Goal: Transaction & Acquisition: Purchase product/service

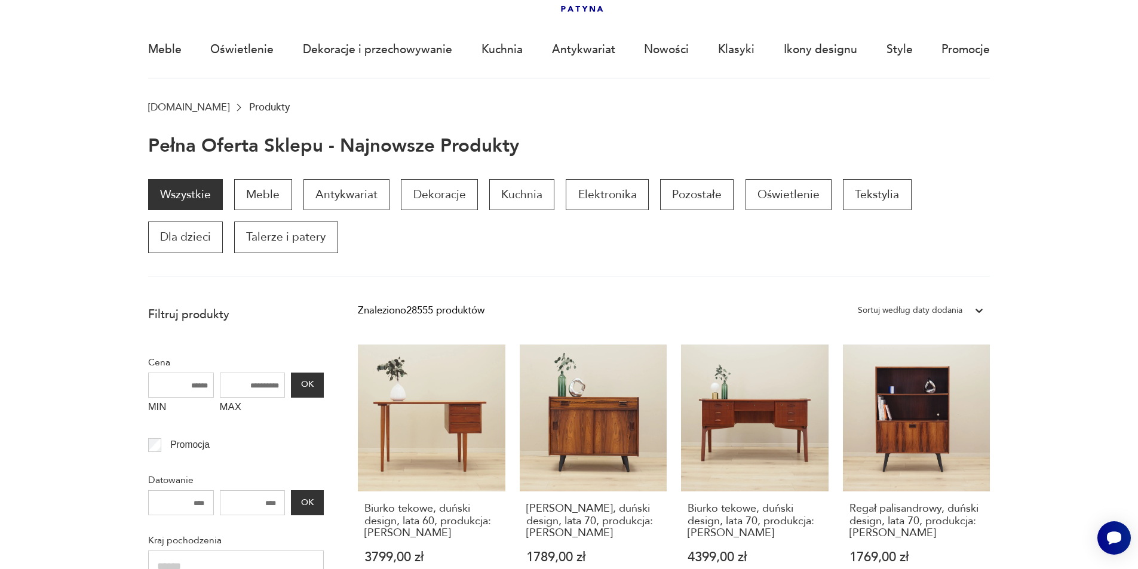
click at [252, 392] on input "MAX" at bounding box center [253, 385] width 66 height 25
type input "****"
click at [320, 380] on button "OK" at bounding box center [307, 385] width 32 height 25
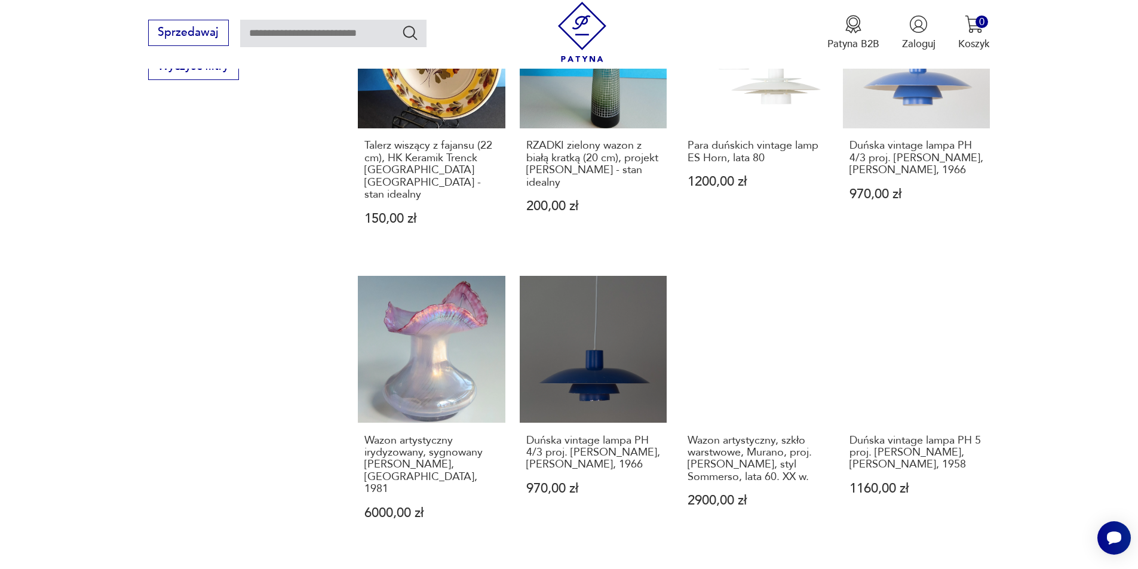
scroll to position [1260, 0]
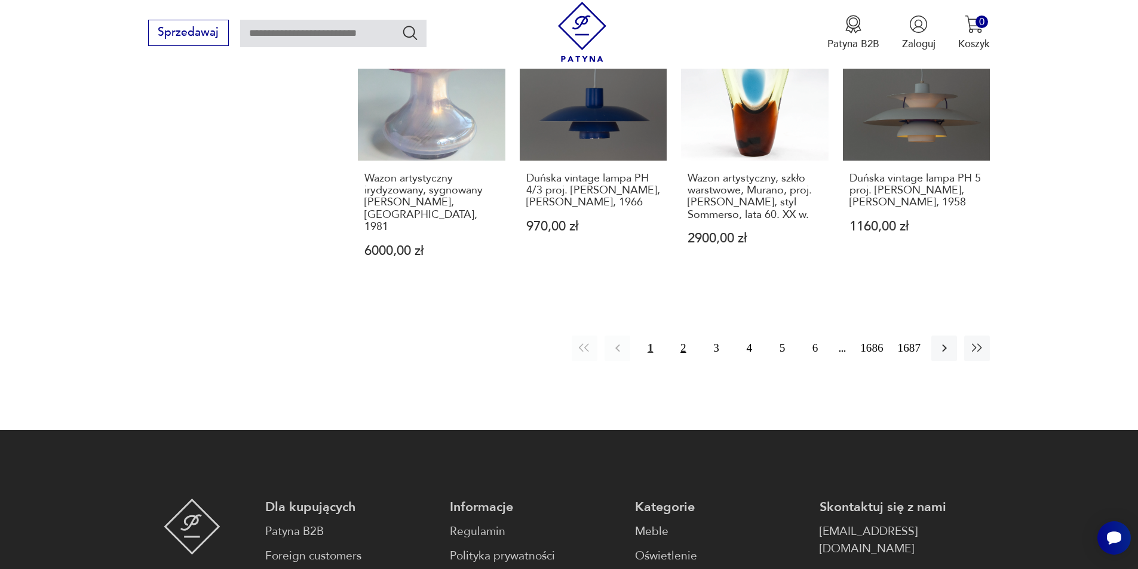
click at [682, 336] on button "2" at bounding box center [683, 349] width 26 height 26
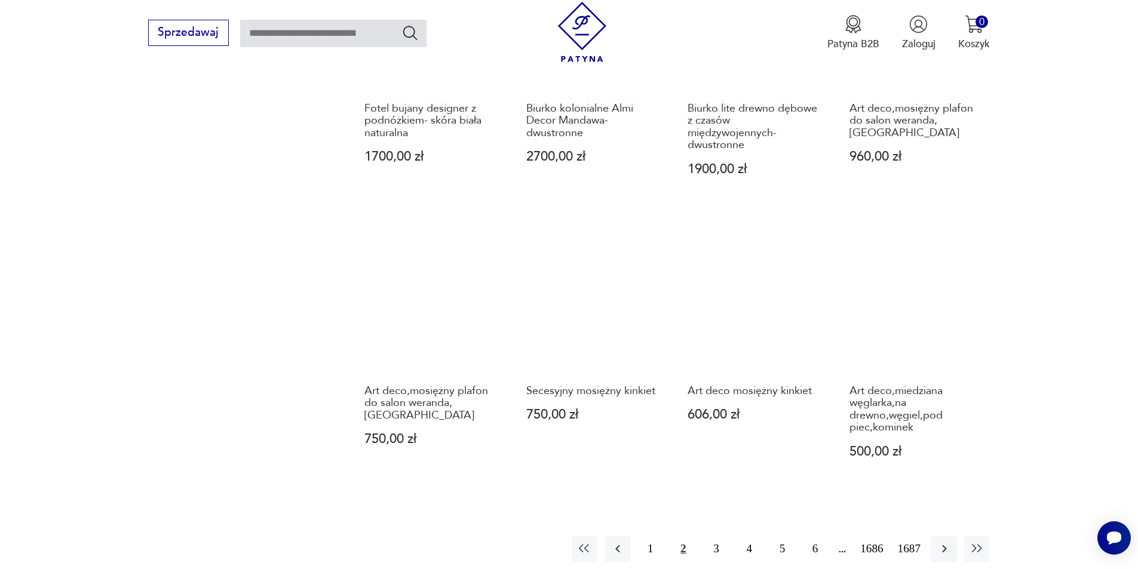
scroll to position [1159, 0]
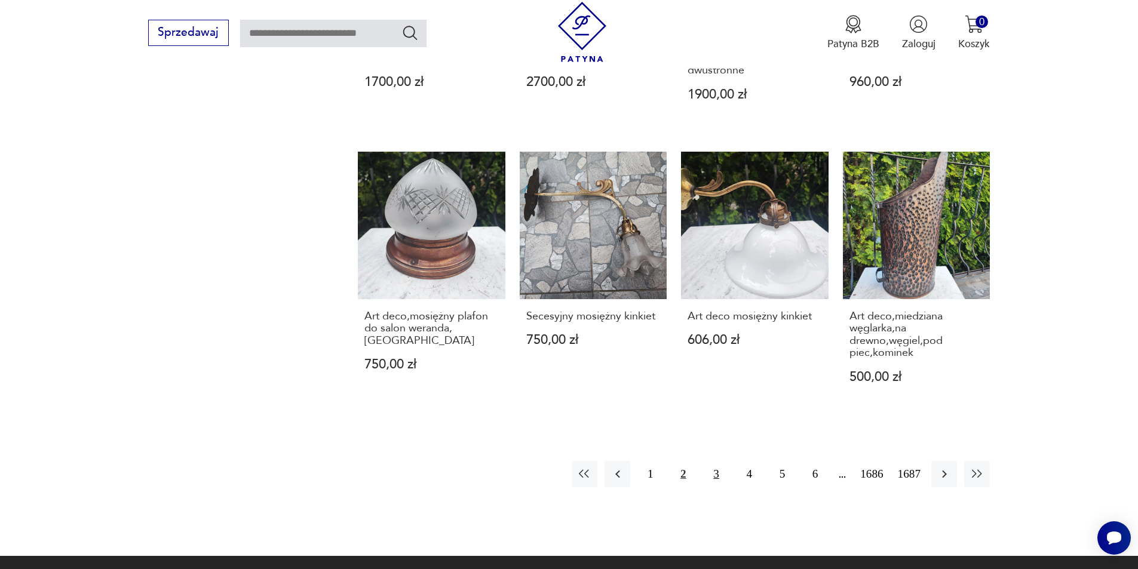
click at [712, 461] on button "3" at bounding box center [716, 474] width 26 height 26
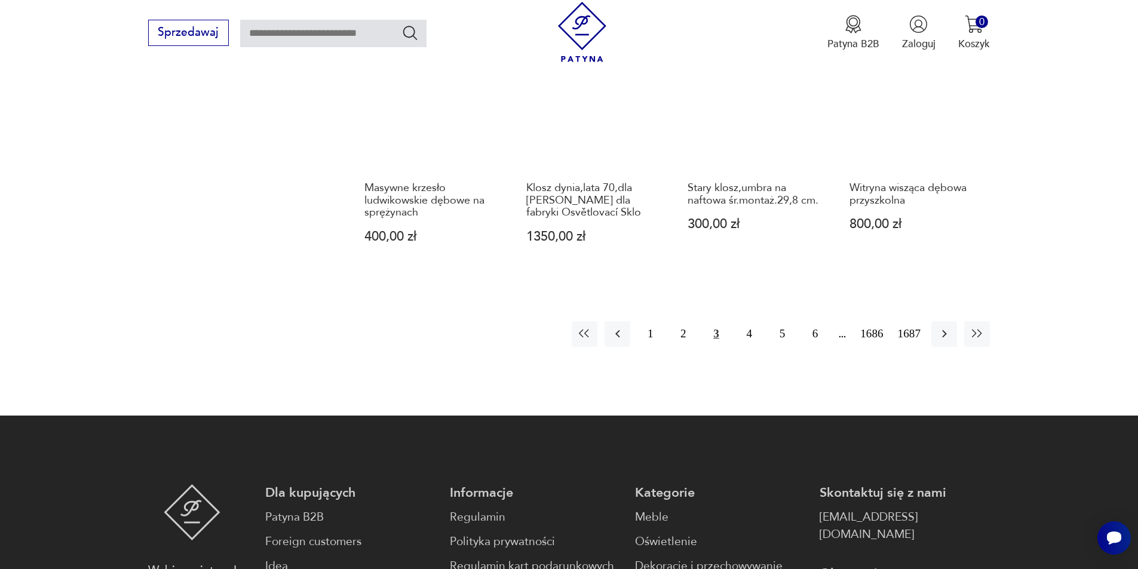
scroll to position [1254, 0]
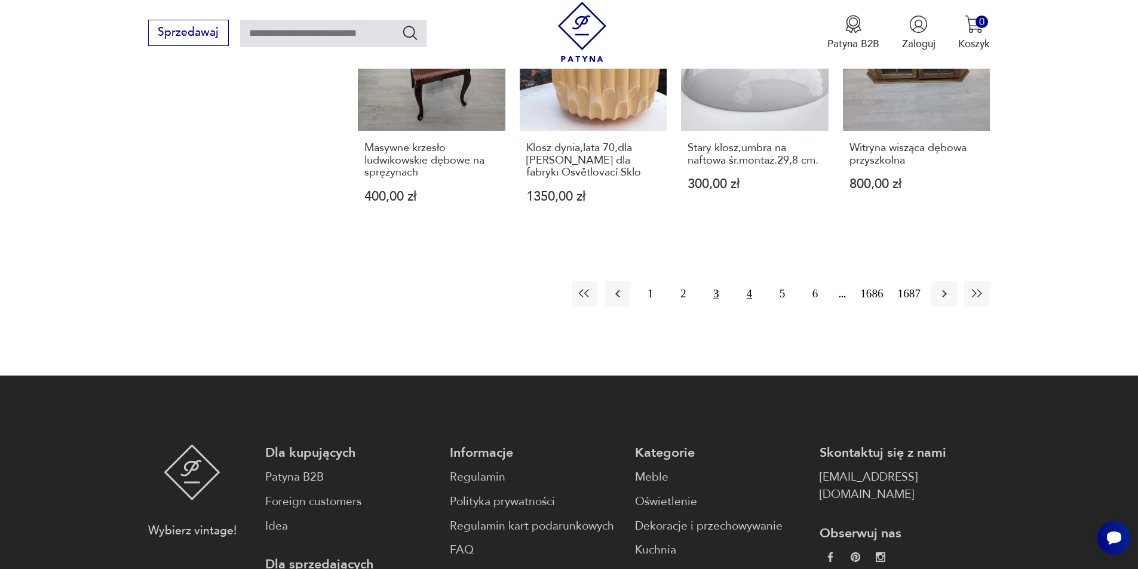
click at [746, 284] on button "4" at bounding box center [750, 294] width 26 height 26
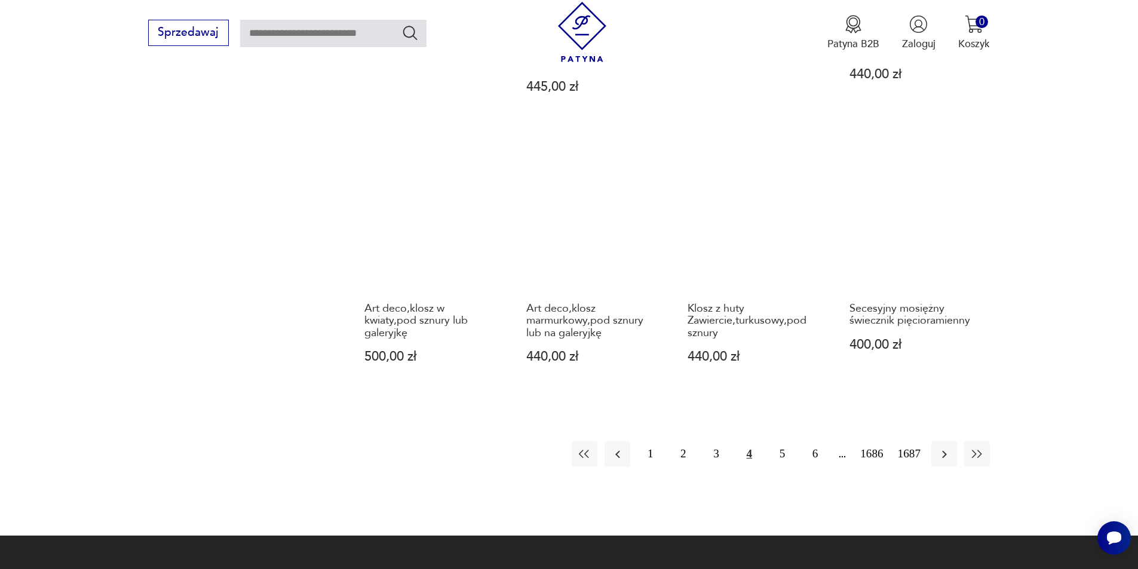
scroll to position [1132, 0]
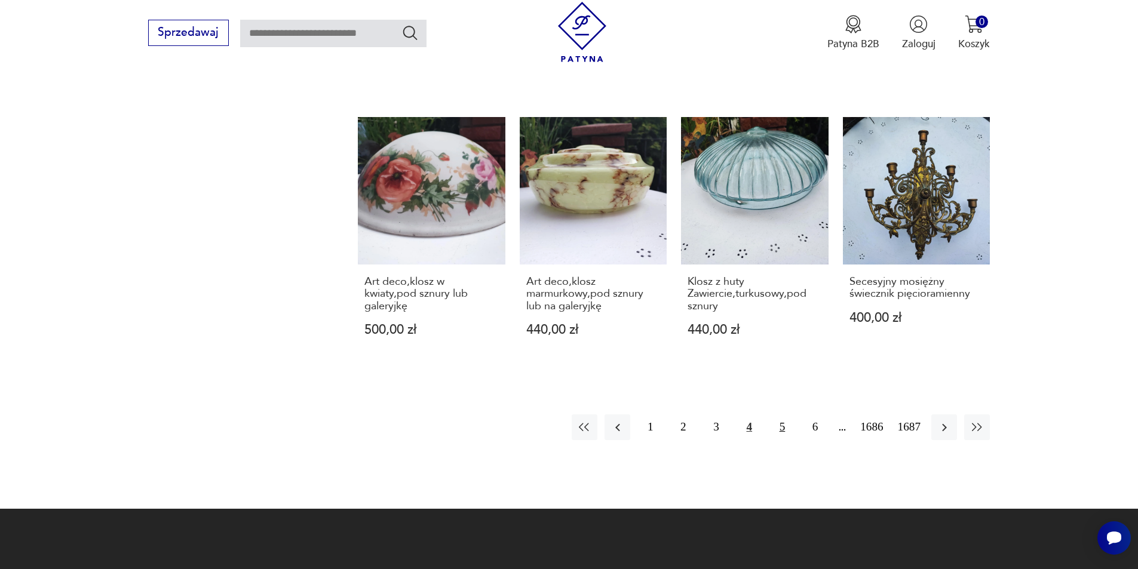
click at [788, 427] on button "5" at bounding box center [783, 428] width 26 height 26
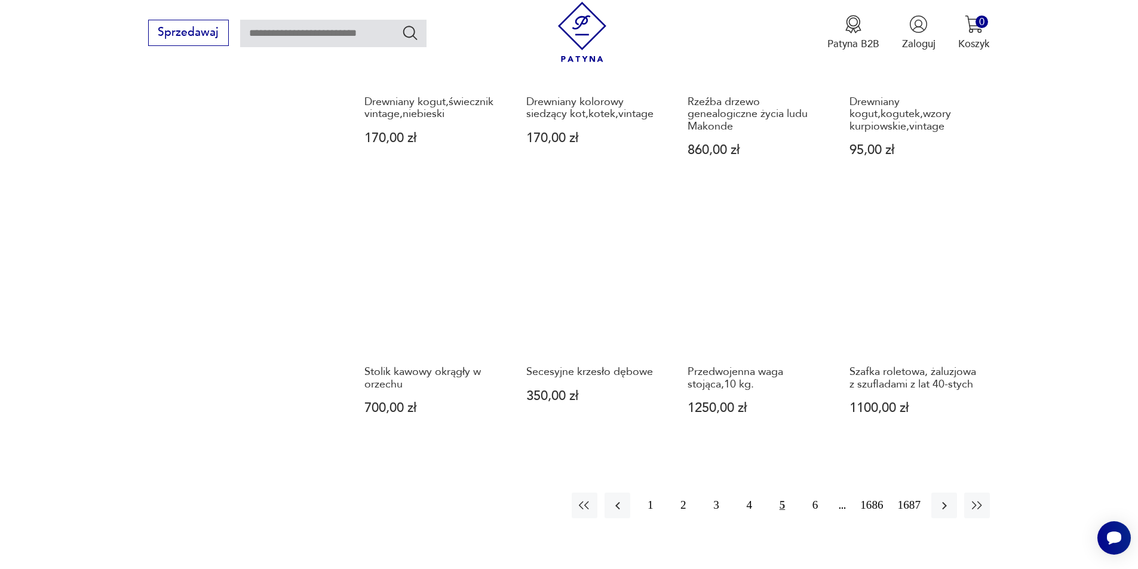
scroll to position [1099, 0]
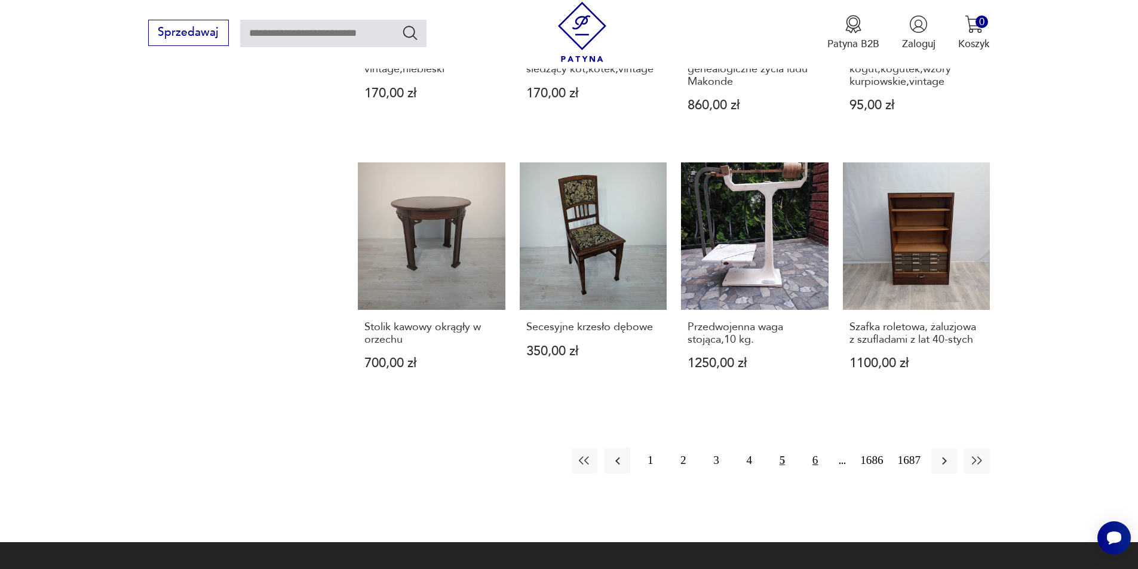
click at [814, 448] on button "6" at bounding box center [815, 461] width 26 height 26
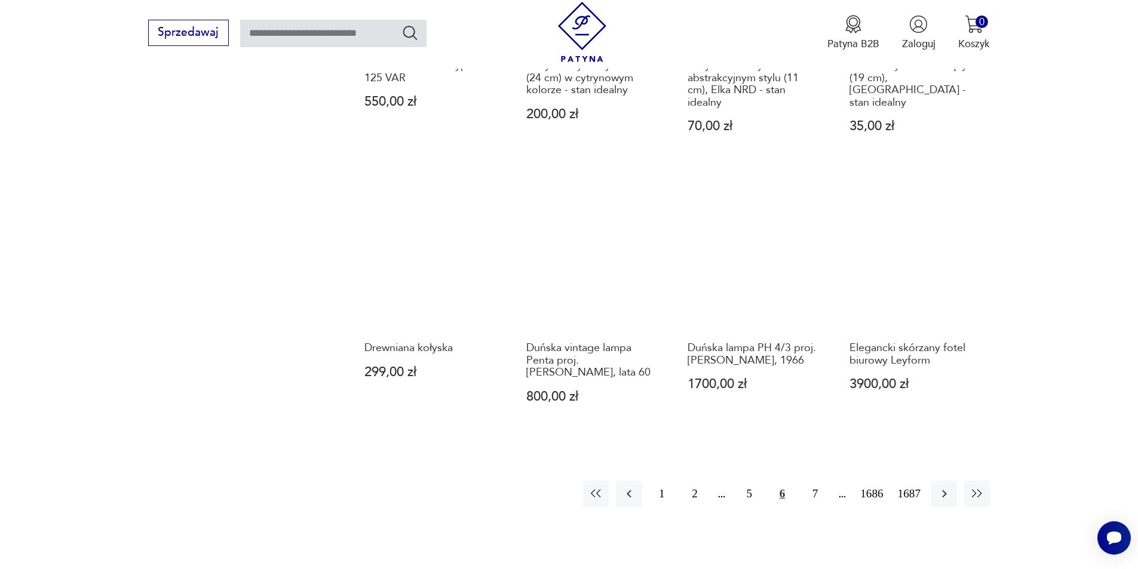
scroll to position [1098, 0]
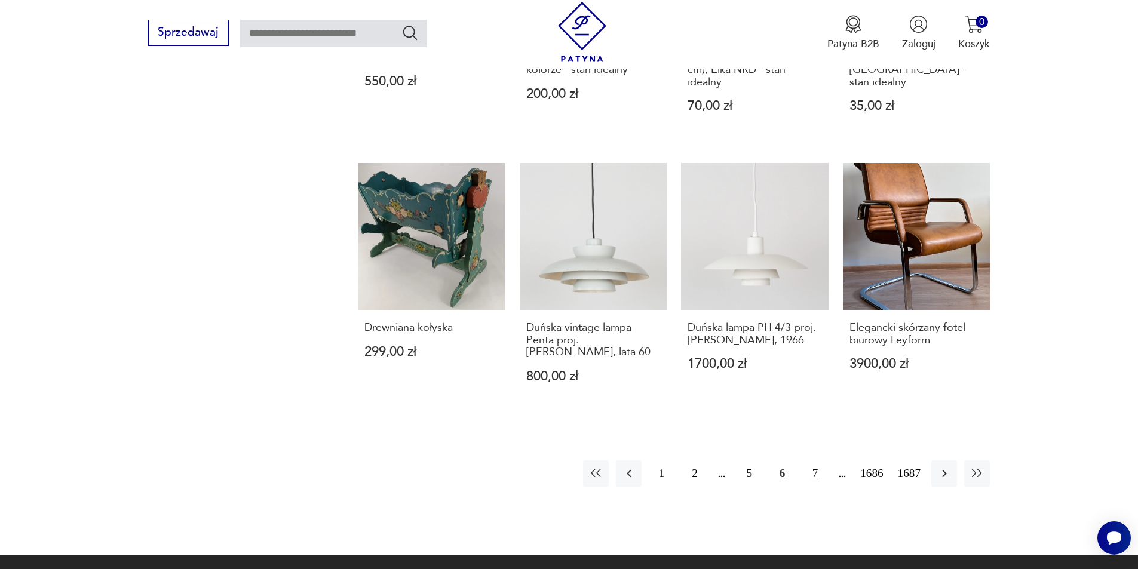
click at [818, 465] on button "7" at bounding box center [815, 474] width 26 height 26
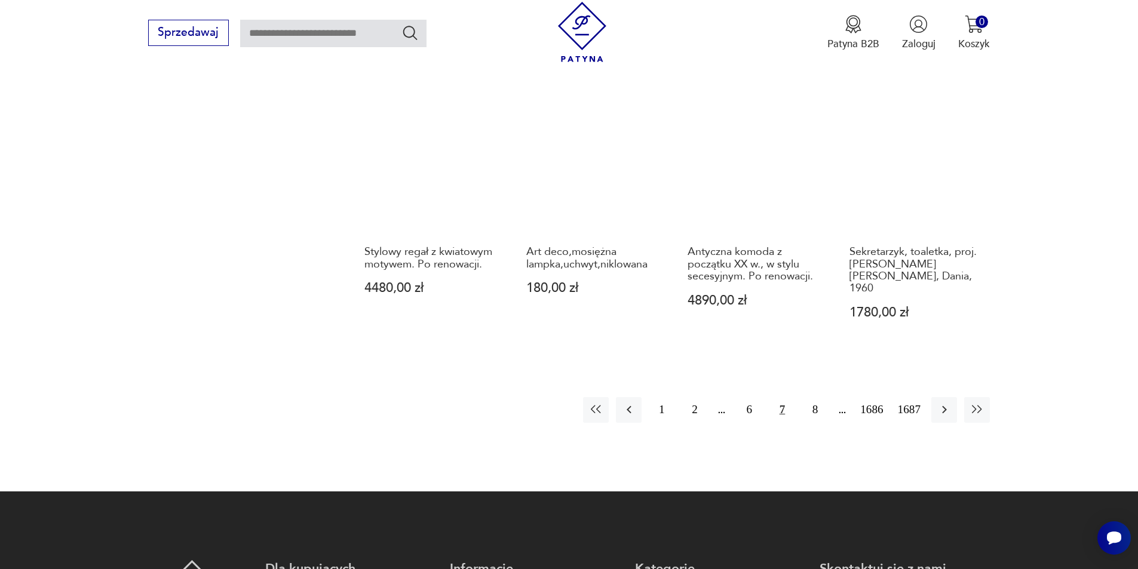
scroll to position [1176, 0]
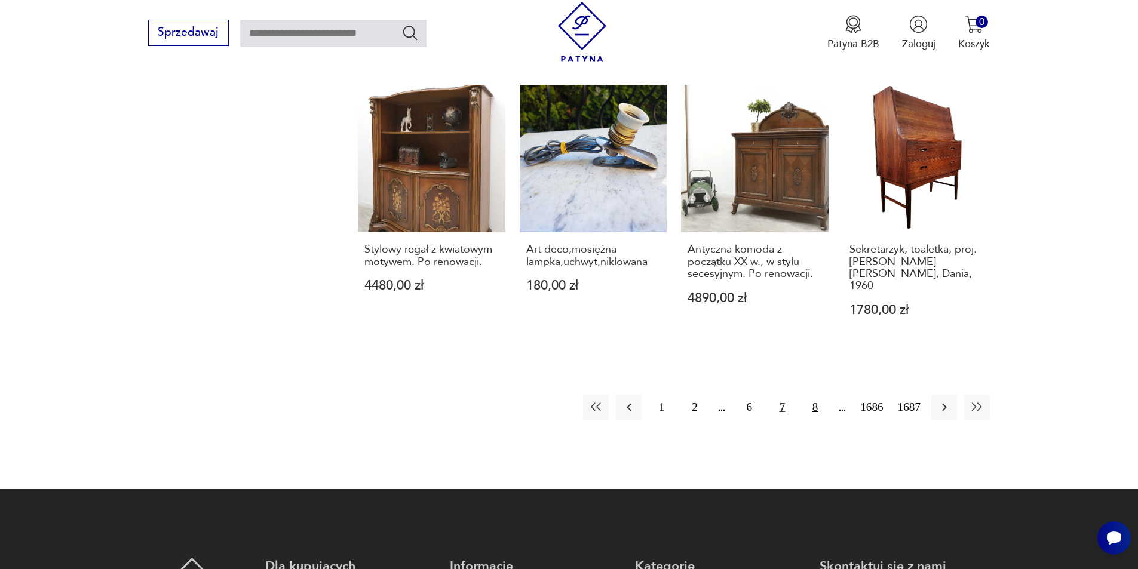
click at [813, 395] on button "8" at bounding box center [815, 408] width 26 height 26
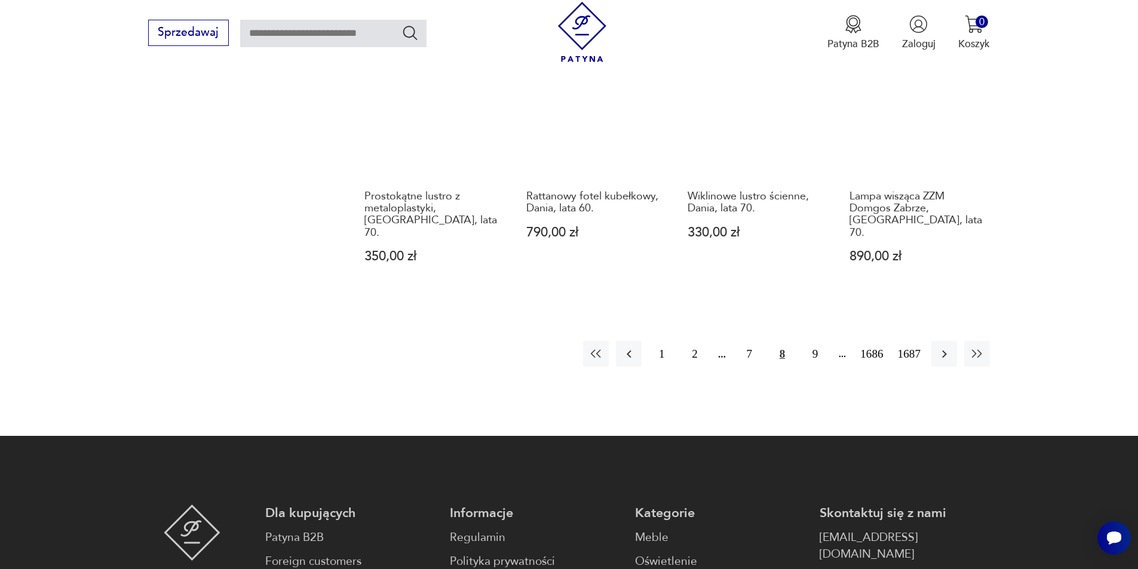
scroll to position [1244, 0]
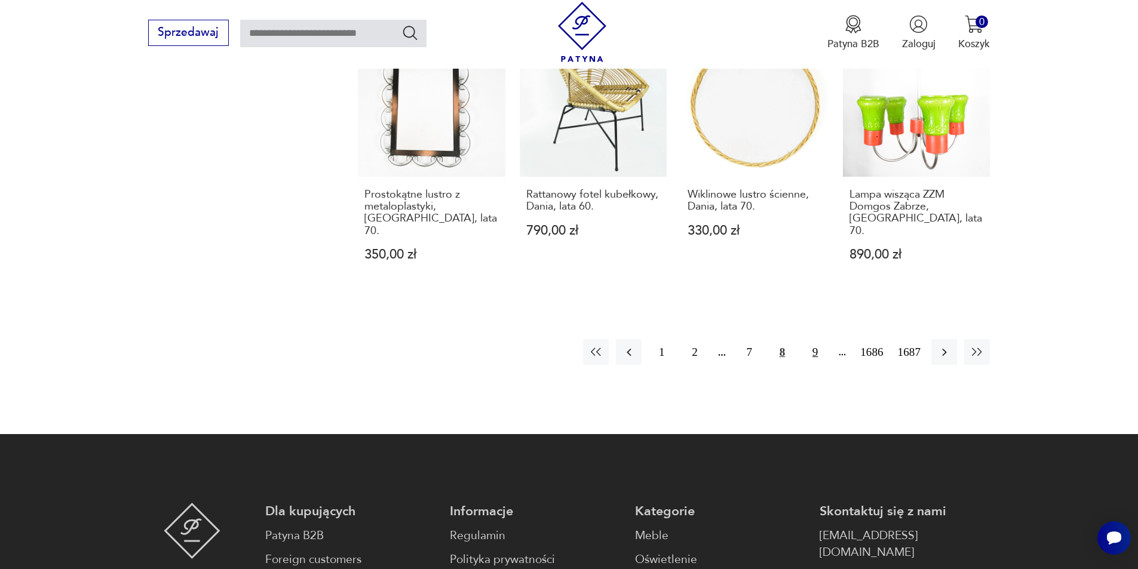
click at [813, 339] on button "9" at bounding box center [815, 352] width 26 height 26
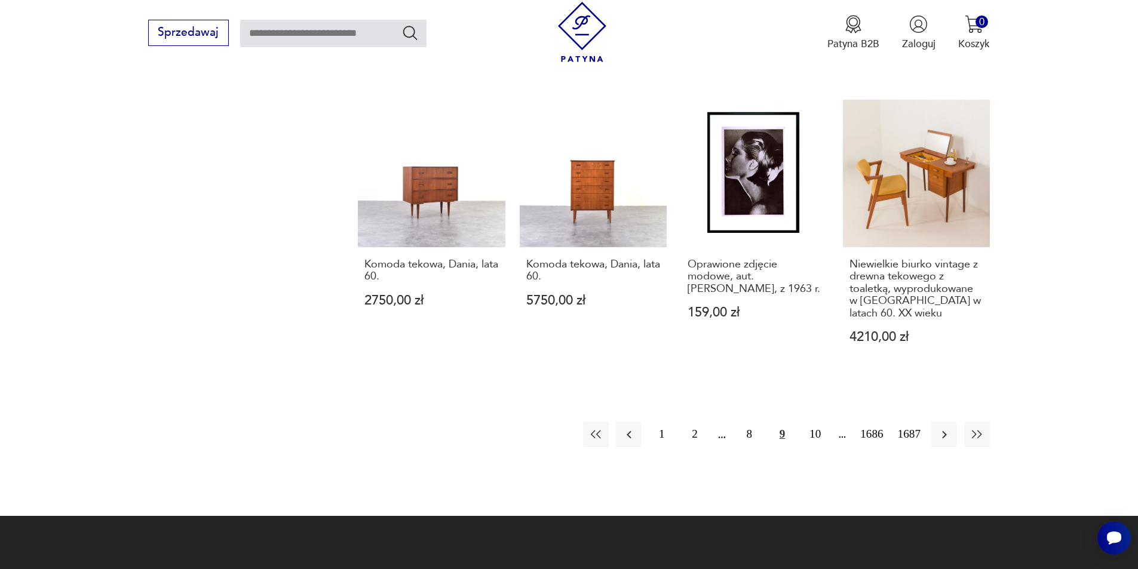
scroll to position [1126, 0]
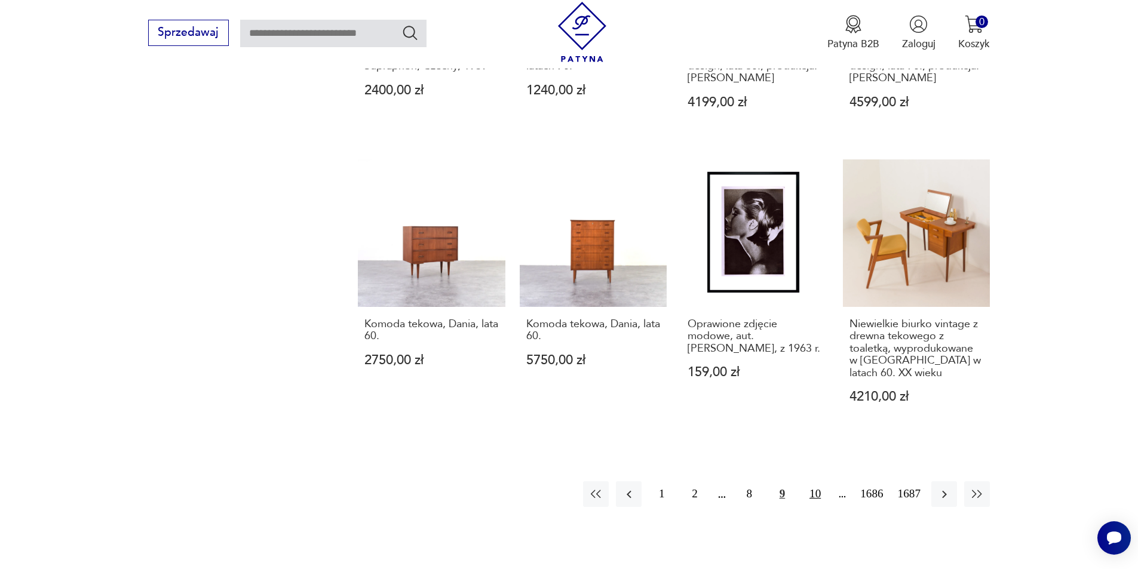
click at [817, 482] on button "10" at bounding box center [815, 495] width 26 height 26
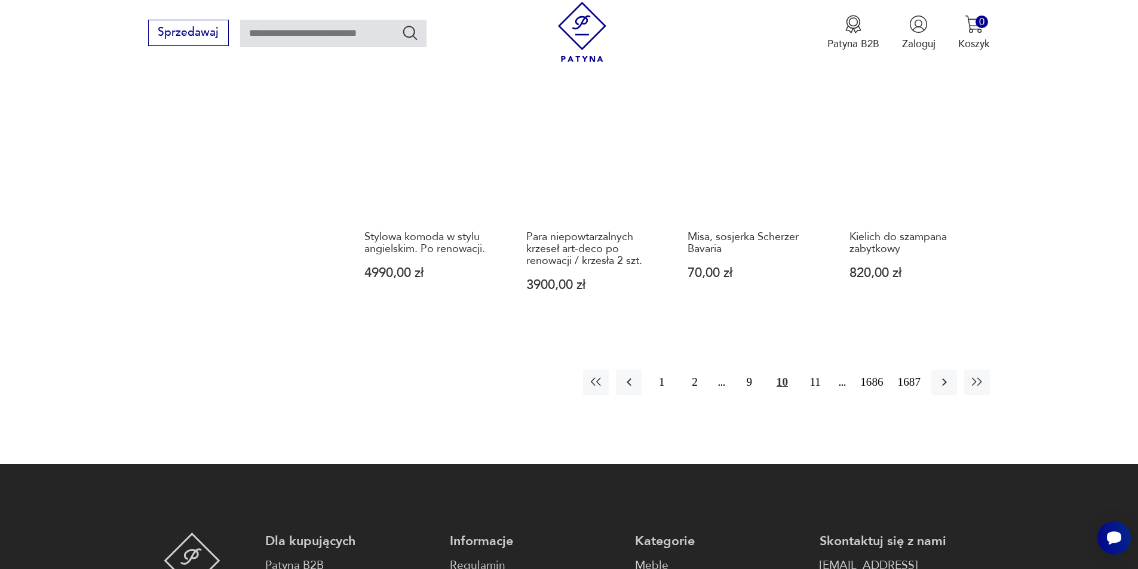
scroll to position [1244, 0]
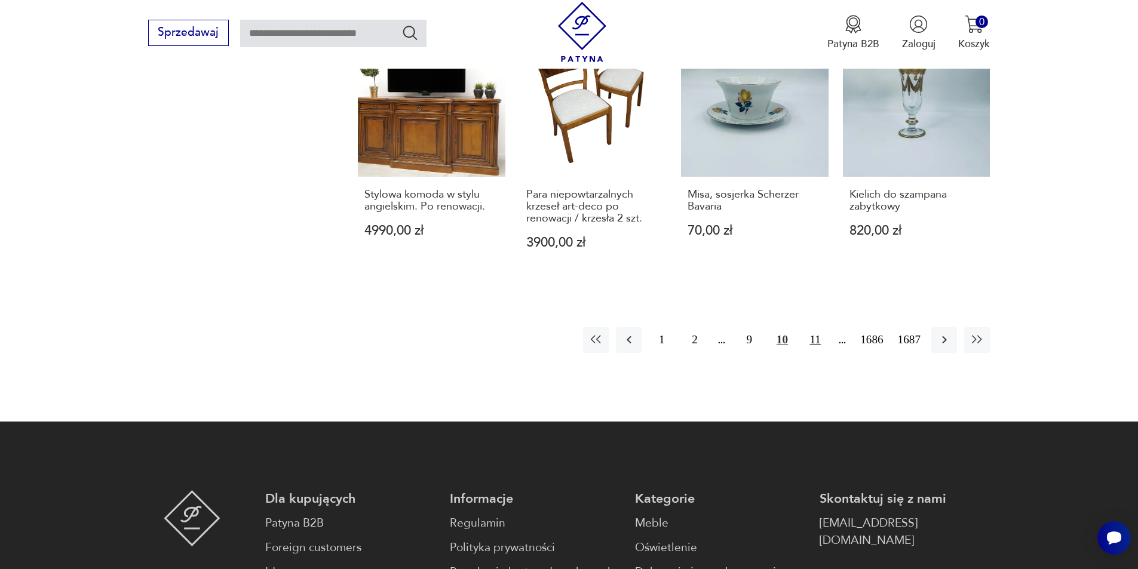
click at [817, 327] on button "11" at bounding box center [815, 340] width 26 height 26
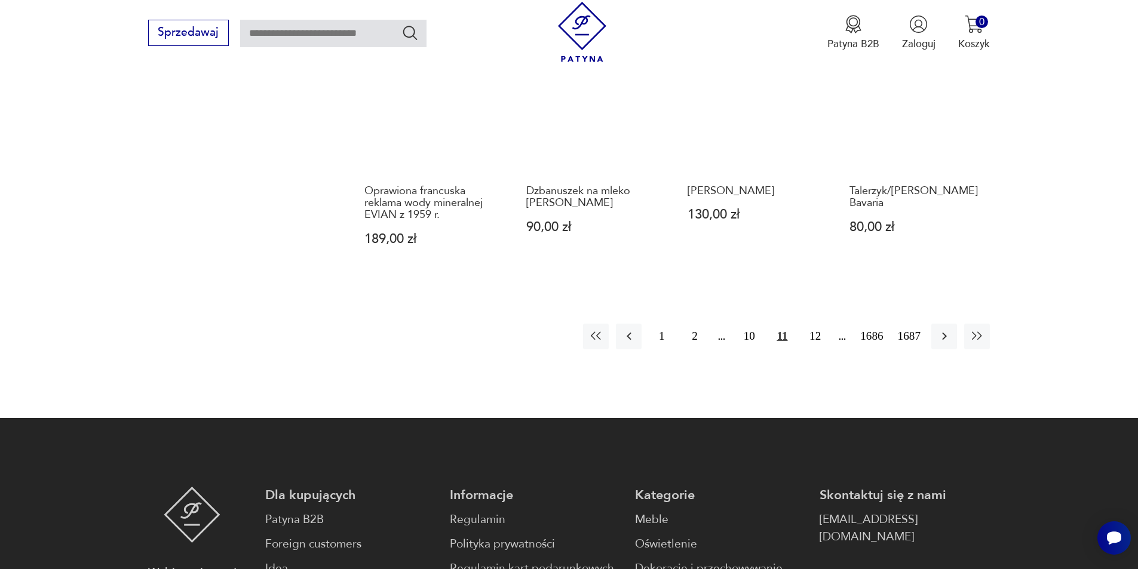
scroll to position [1211, 0]
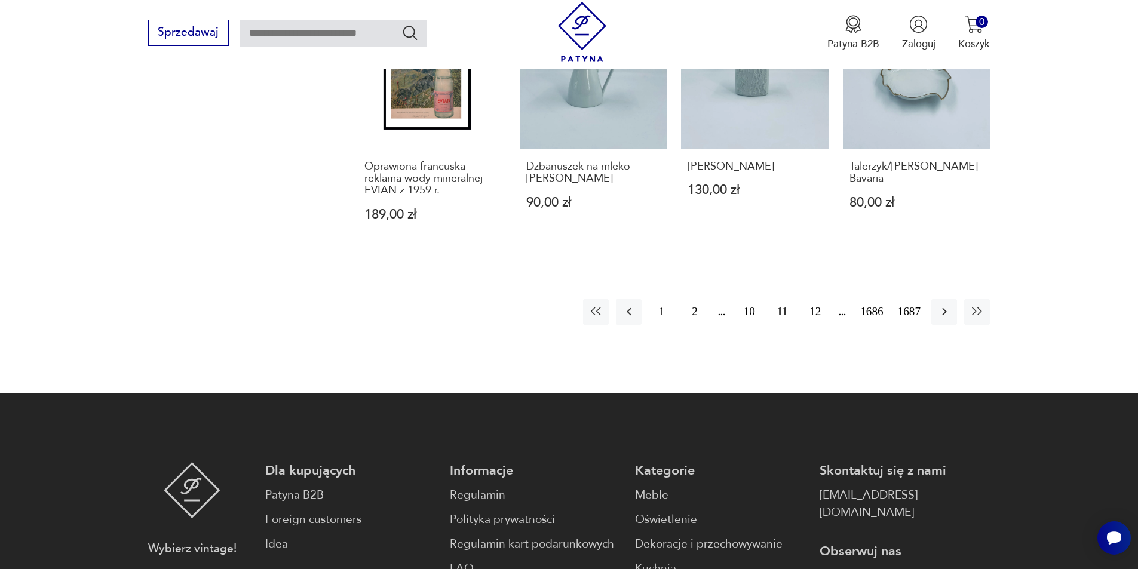
click at [821, 315] on button "12" at bounding box center [815, 312] width 26 height 26
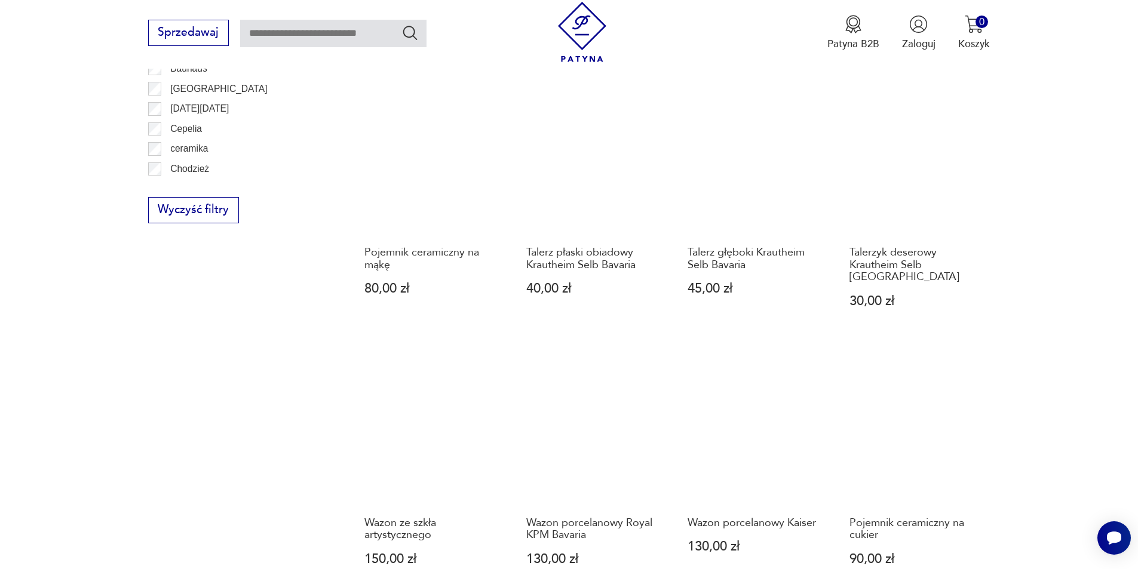
scroll to position [1107, 0]
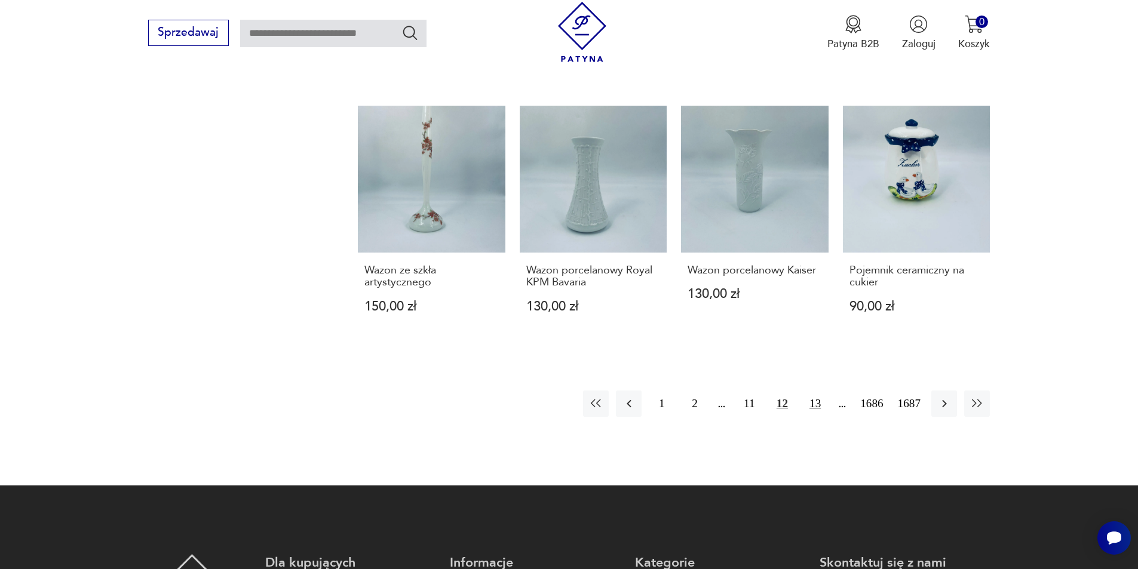
click at [813, 391] on button "13" at bounding box center [815, 404] width 26 height 26
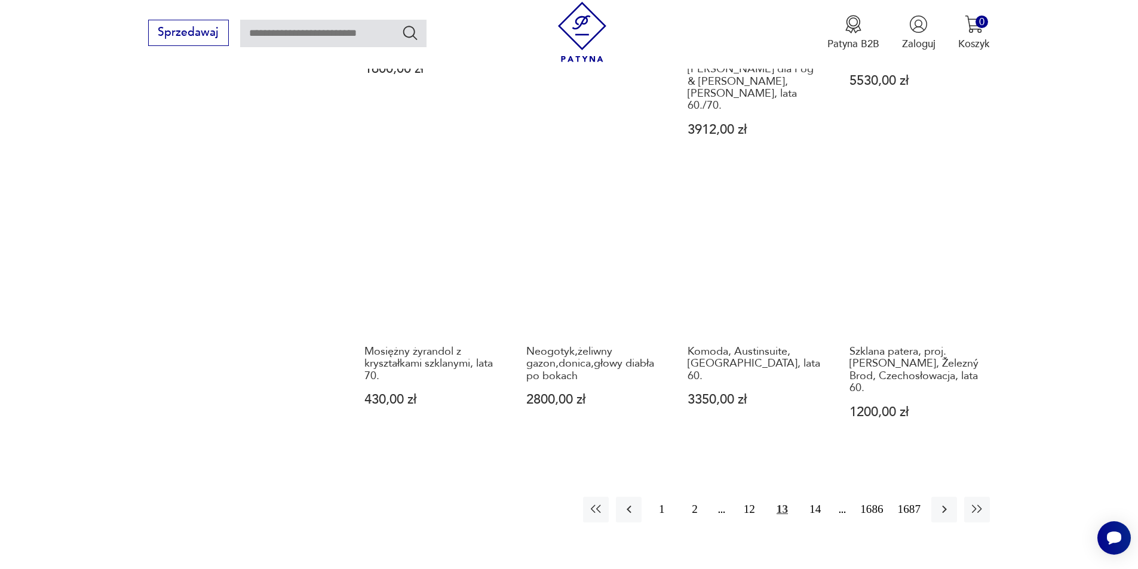
scroll to position [1159, 0]
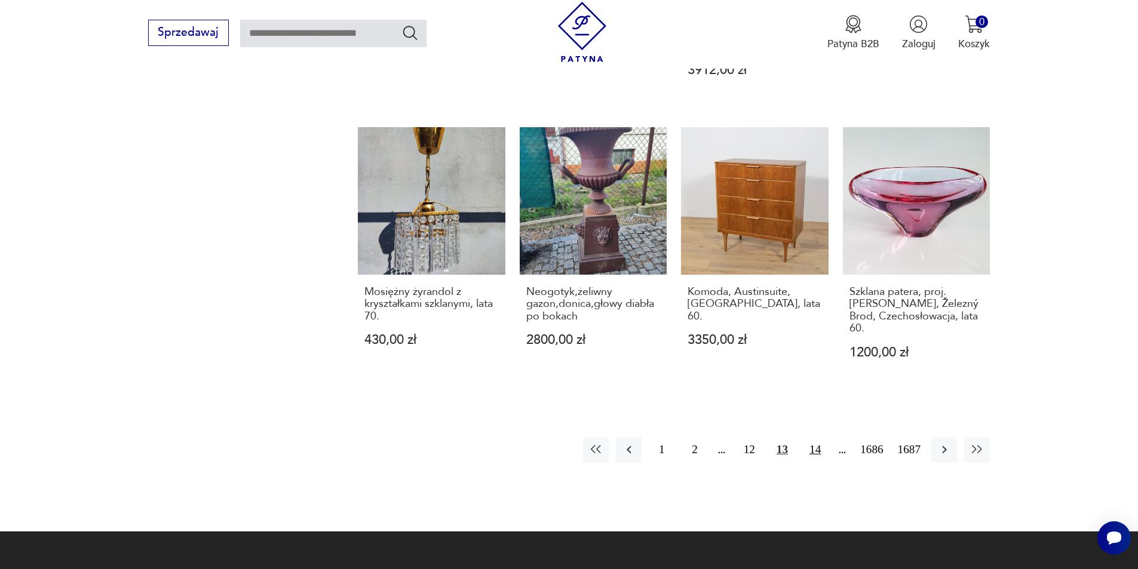
click at [817, 437] on button "14" at bounding box center [815, 450] width 26 height 26
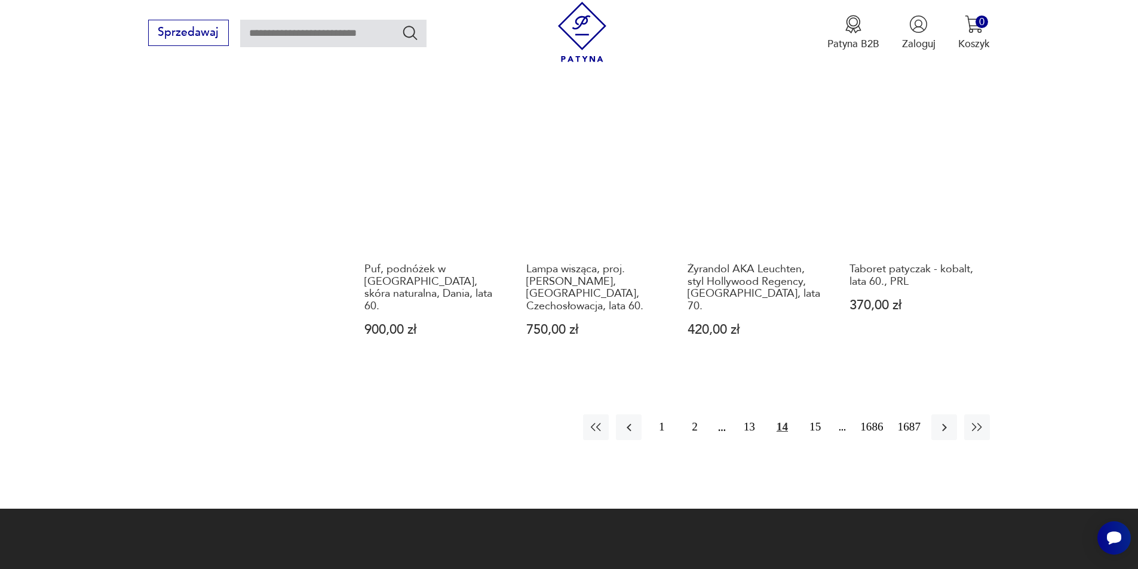
scroll to position [1218, 0]
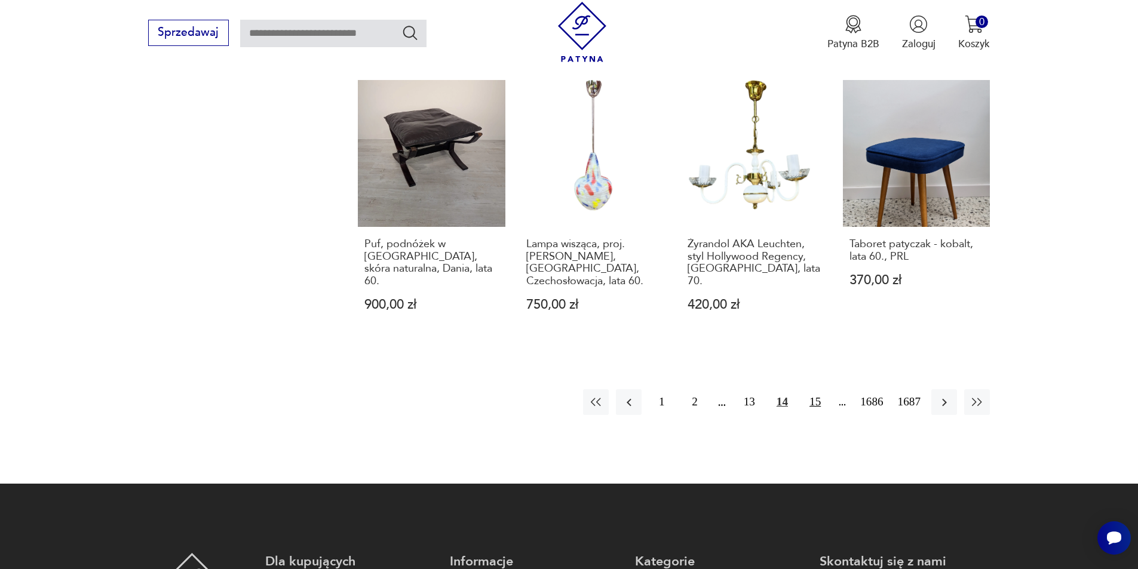
click at [817, 390] on button "15" at bounding box center [815, 403] width 26 height 26
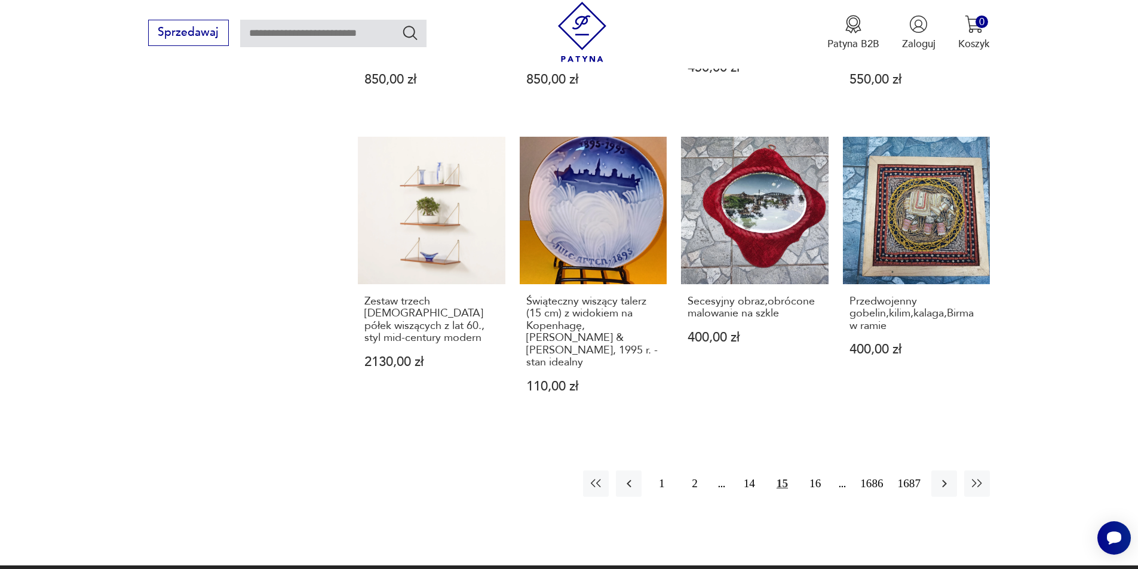
scroll to position [1258, 0]
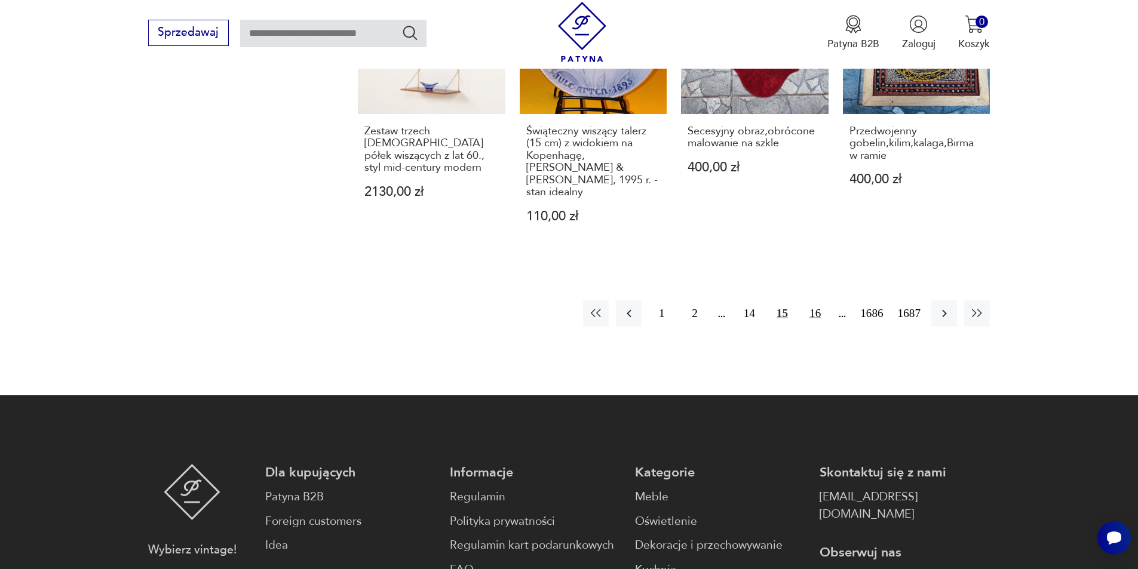
click at [818, 301] on button "16" at bounding box center [815, 314] width 26 height 26
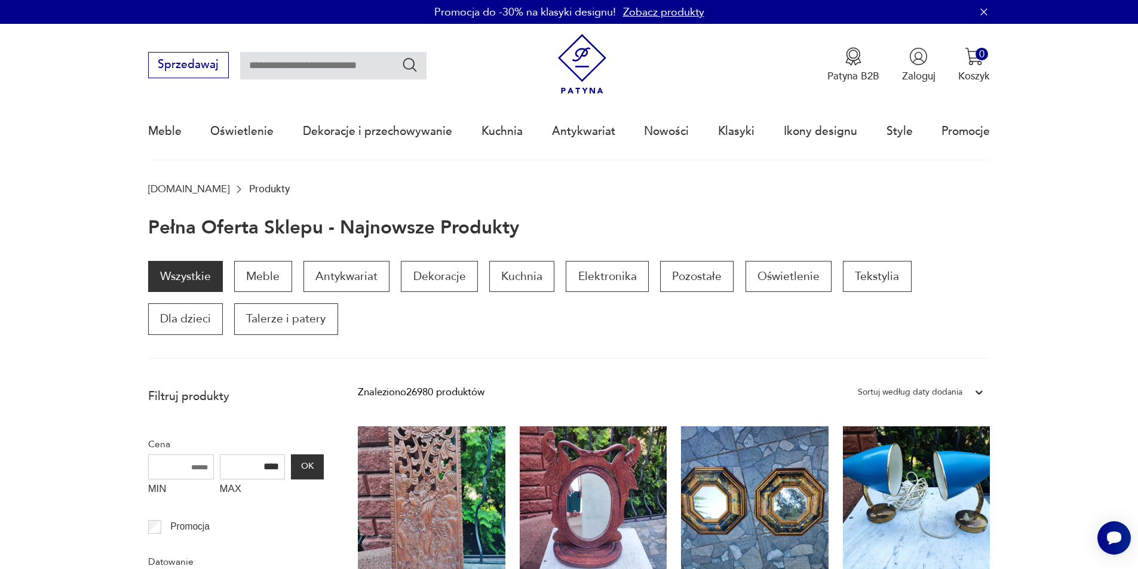
click at [314, 66] on input "text" at bounding box center [333, 65] width 186 height 27
type input "**********"
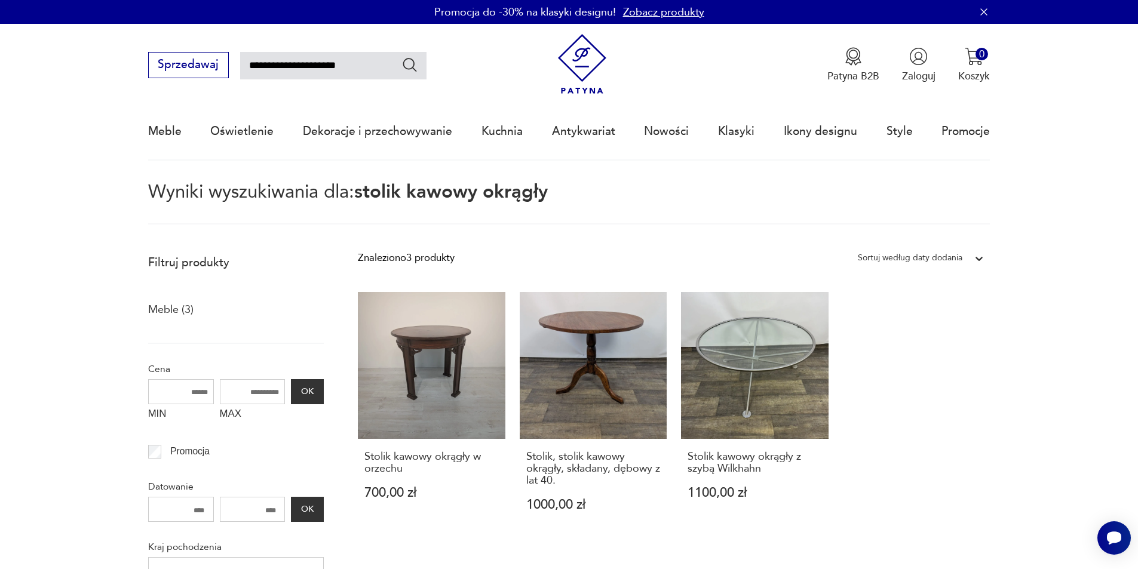
drag, startPoint x: 314, startPoint y: 64, endPoint x: 276, endPoint y: 66, distance: 37.7
click at [276, 66] on input "**********" at bounding box center [333, 65] width 186 height 27
type input "**********"
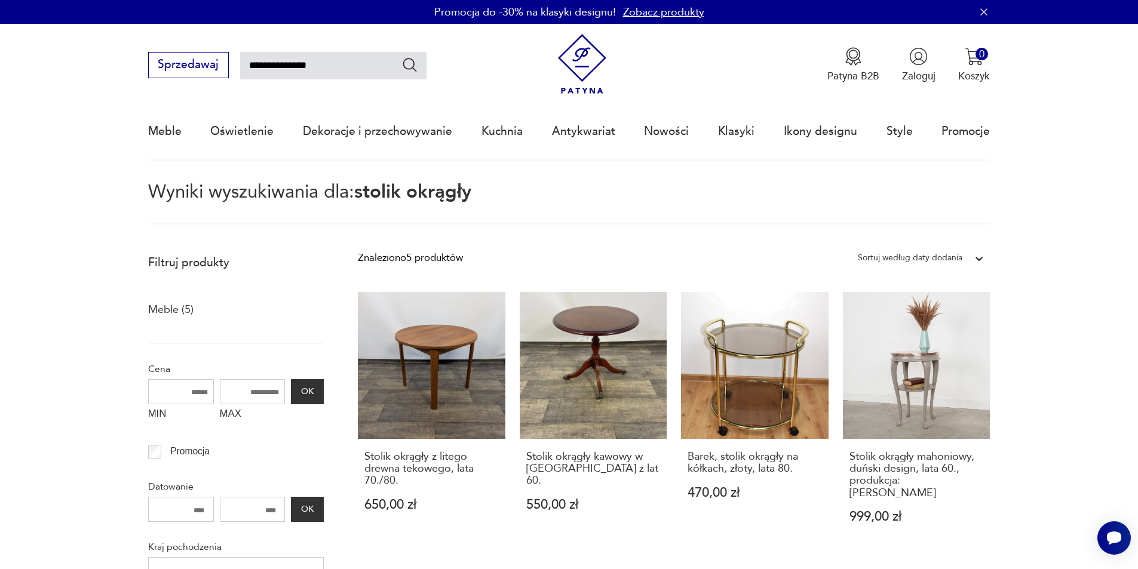
drag, startPoint x: 272, startPoint y: 63, endPoint x: 258, endPoint y: 63, distance: 13.7
click at [258, 63] on input "**********" at bounding box center [333, 65] width 186 height 27
type input "**********"
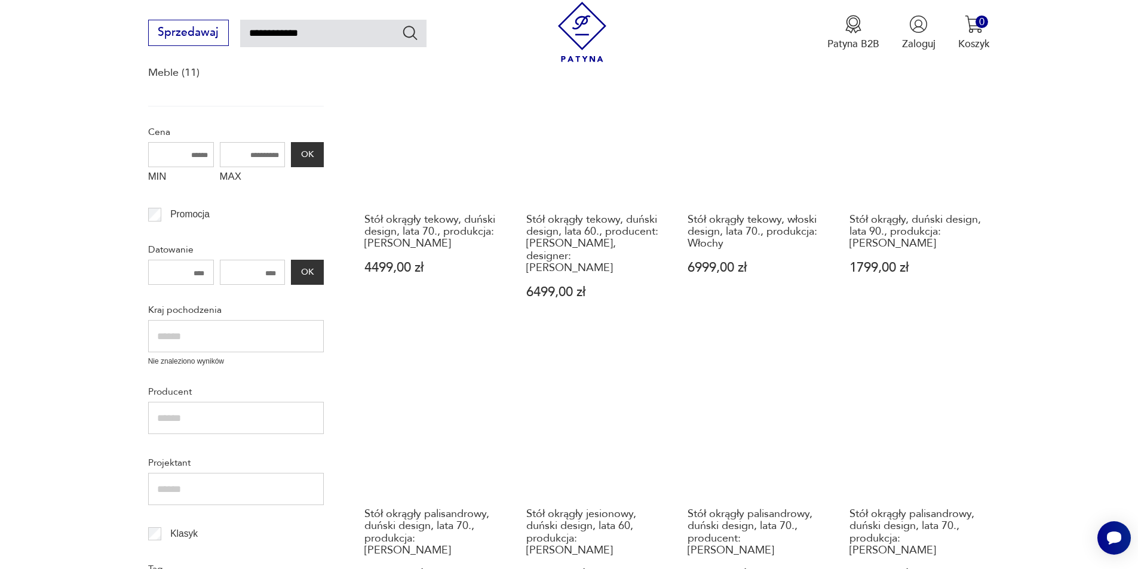
scroll to position [128, 0]
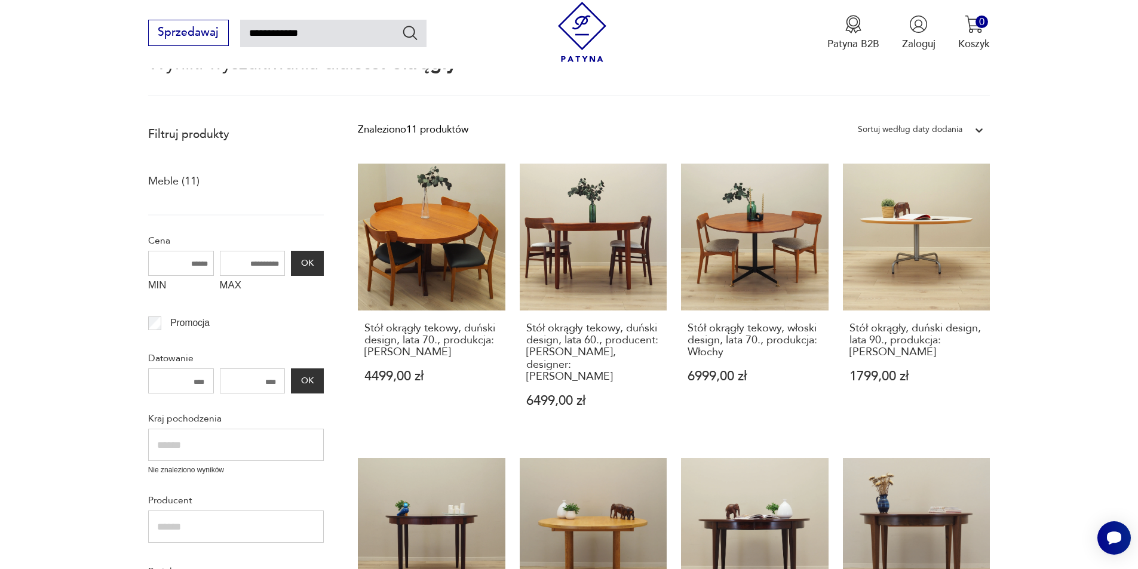
drag, startPoint x: 302, startPoint y: 36, endPoint x: 269, endPoint y: 38, distance: 32.3
click at [269, 38] on input "**********" at bounding box center [333, 33] width 186 height 27
type input "**********"
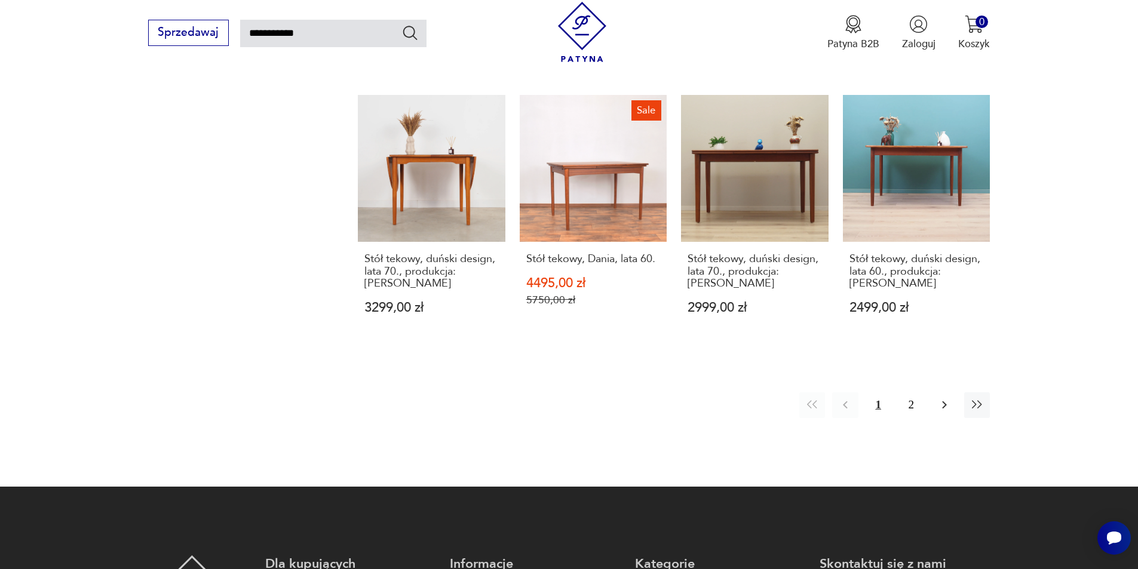
scroll to position [1017, 0]
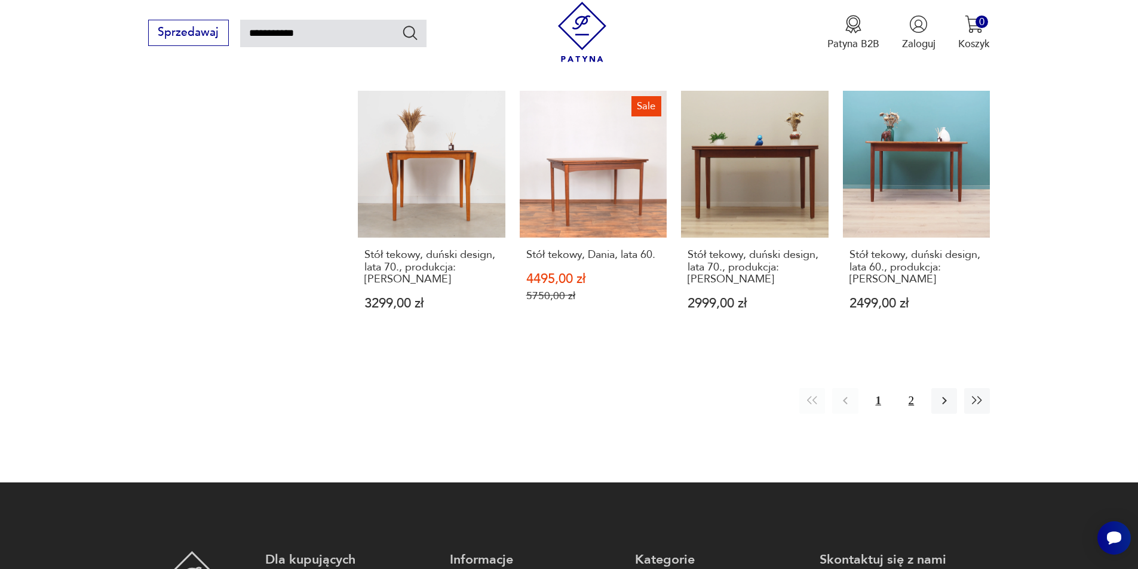
click at [918, 388] on button "2" at bounding box center [912, 401] width 26 height 26
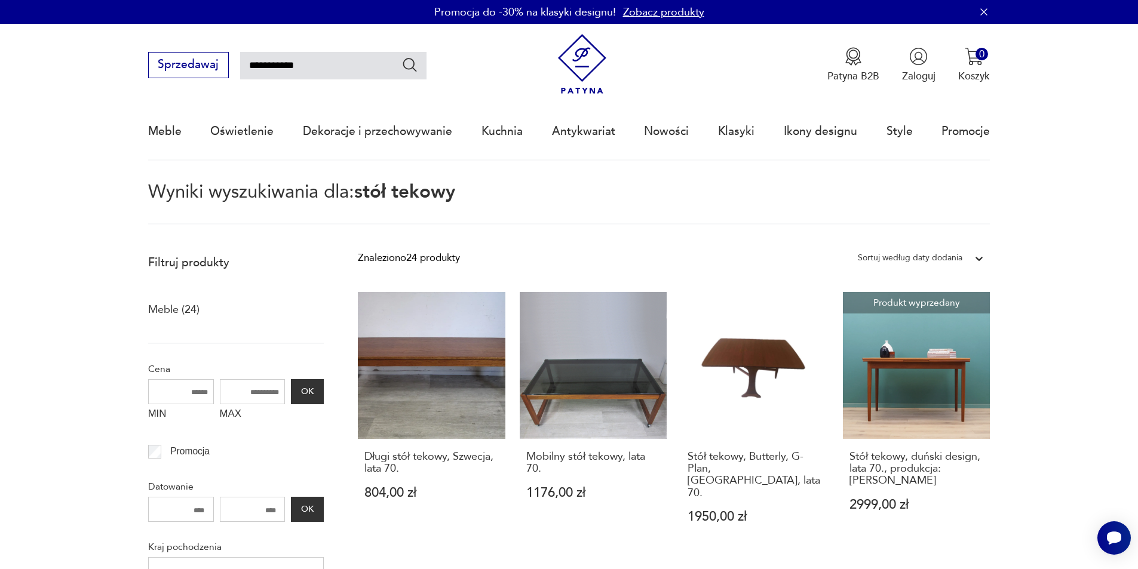
drag, startPoint x: 264, startPoint y: 62, endPoint x: 253, endPoint y: 63, distance: 11.5
click at [253, 63] on input "**********" at bounding box center [333, 65] width 186 height 27
type input "**********"
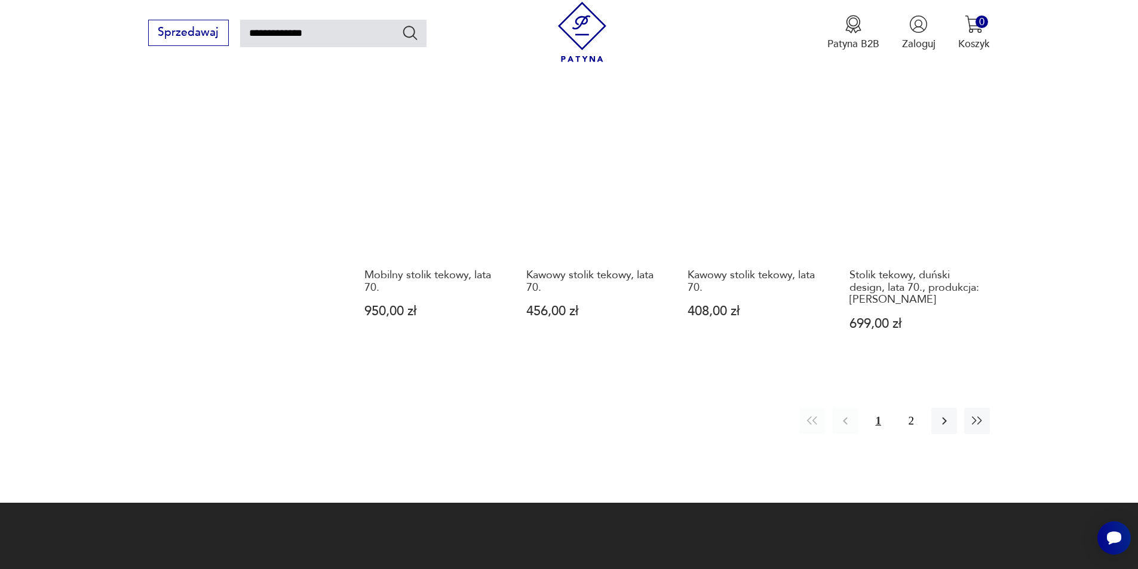
scroll to position [1025, 0]
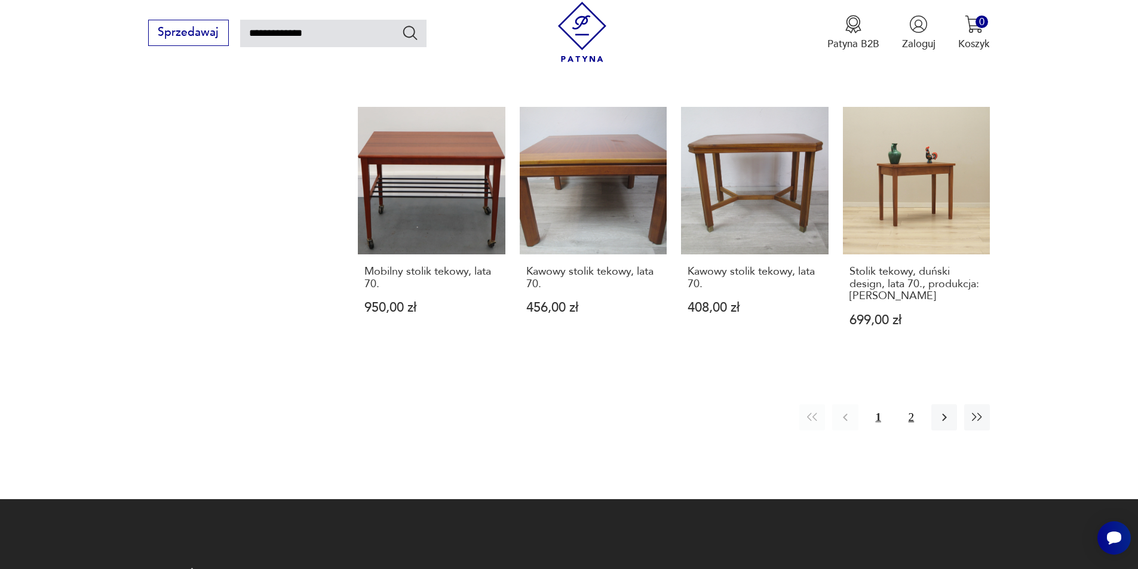
click at [908, 404] on button "2" at bounding box center [912, 417] width 26 height 26
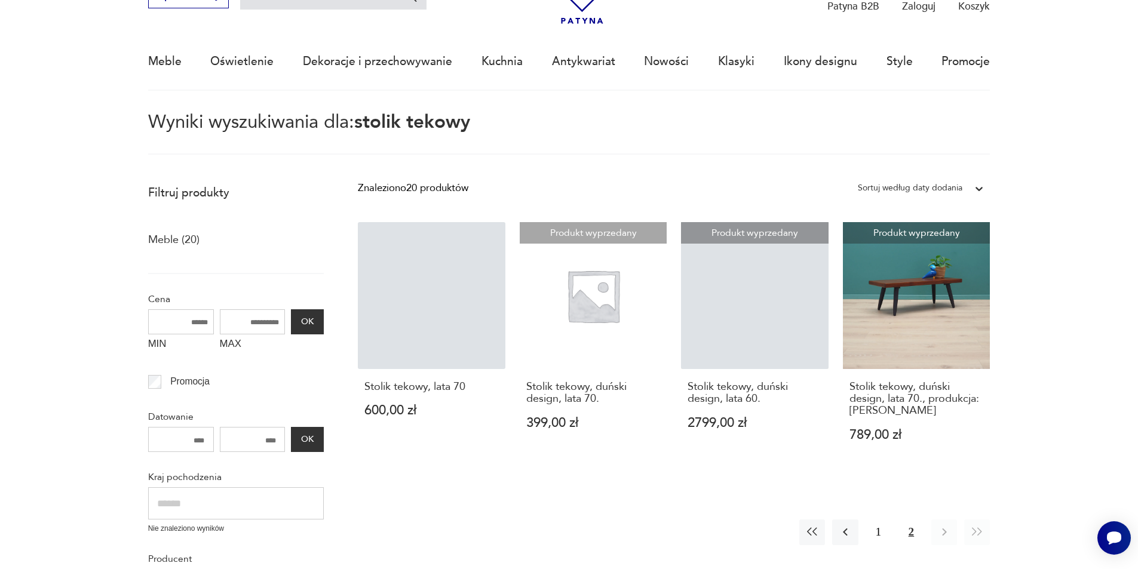
scroll to position [69, 0]
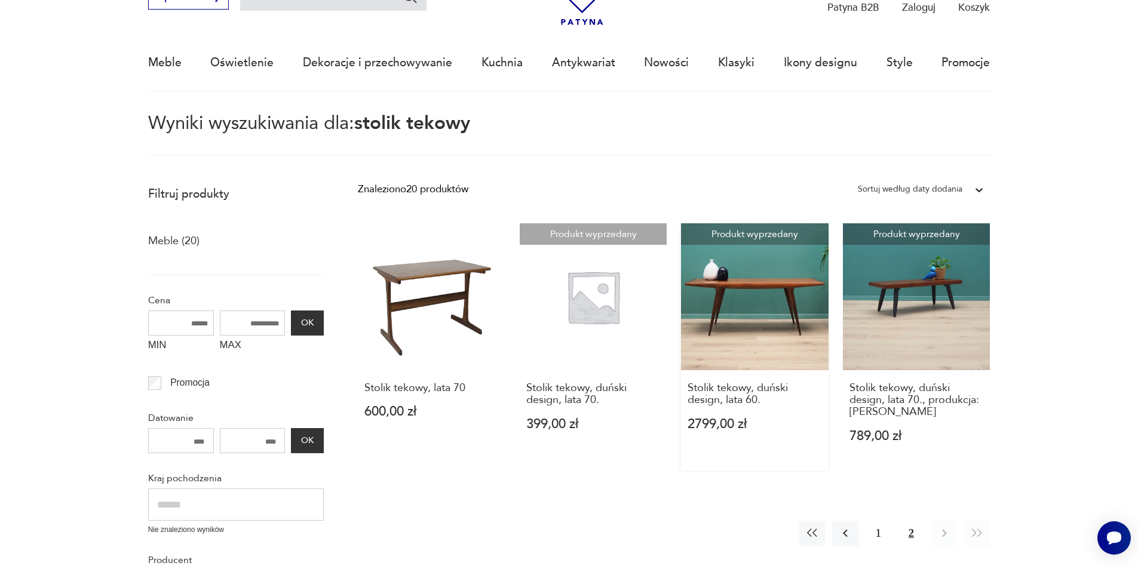
click at [758, 311] on link "Produkt wyprzedany Stolik tekowy, duński design, lata 60. 2799,00 zł" at bounding box center [755, 346] width 148 height 247
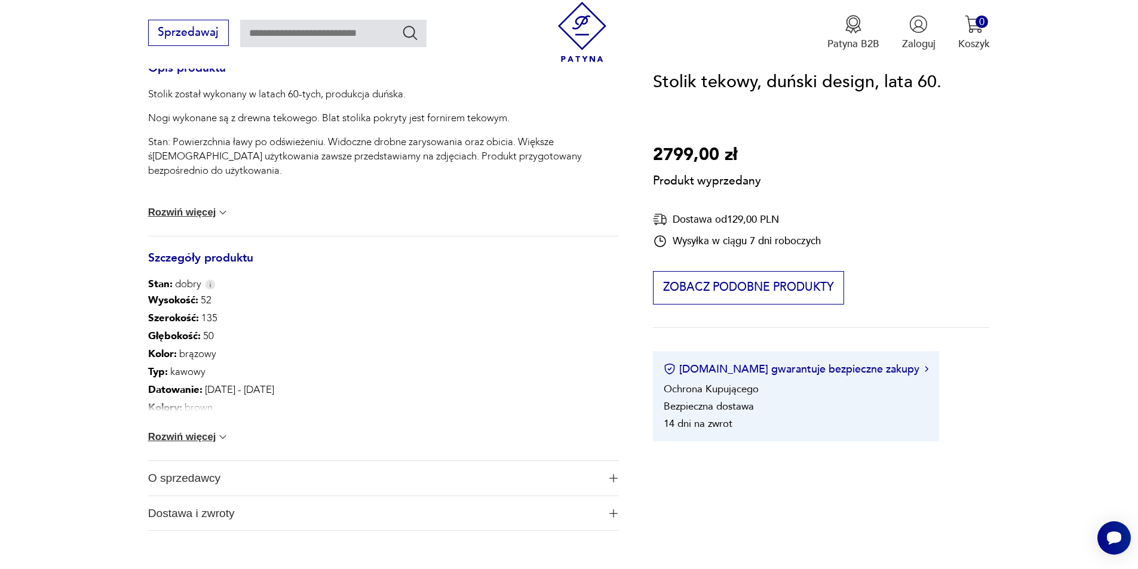
scroll to position [538, 0]
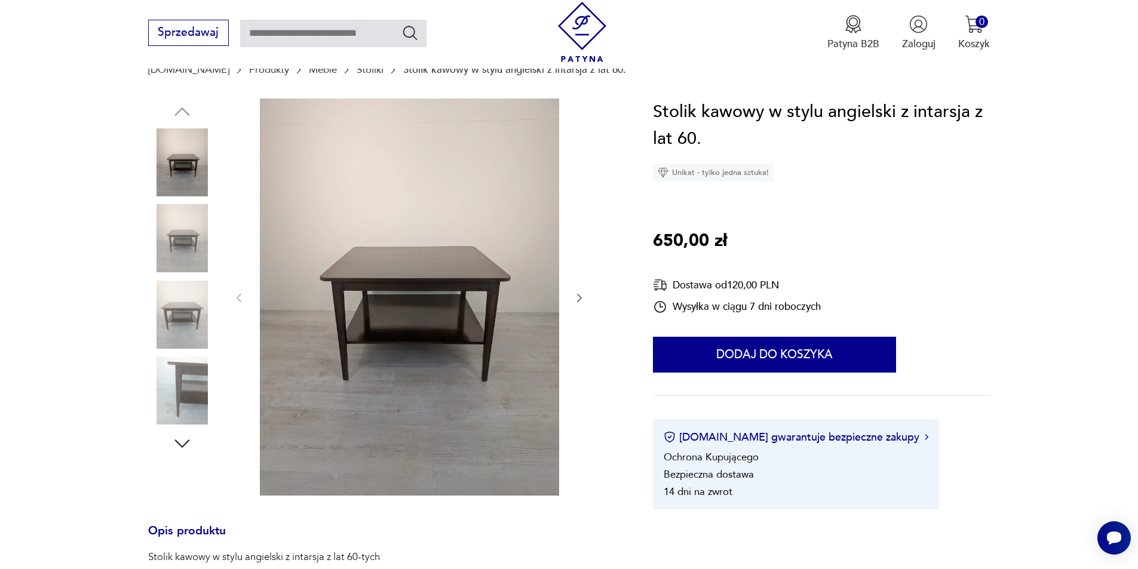
click at [184, 224] on img at bounding box center [182, 238] width 68 height 68
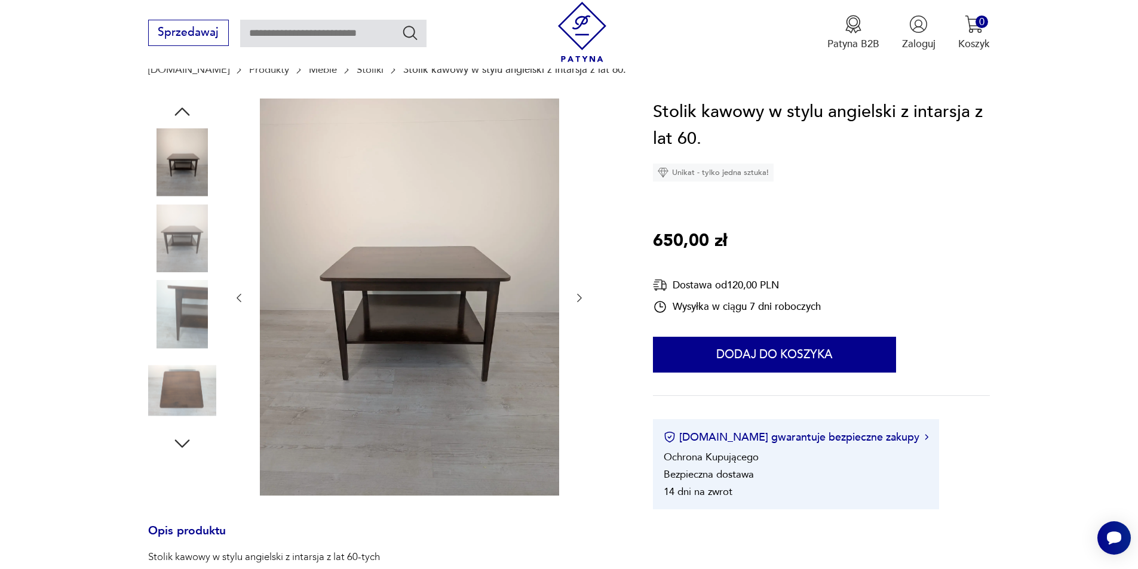
click at [199, 286] on img at bounding box center [182, 315] width 68 height 68
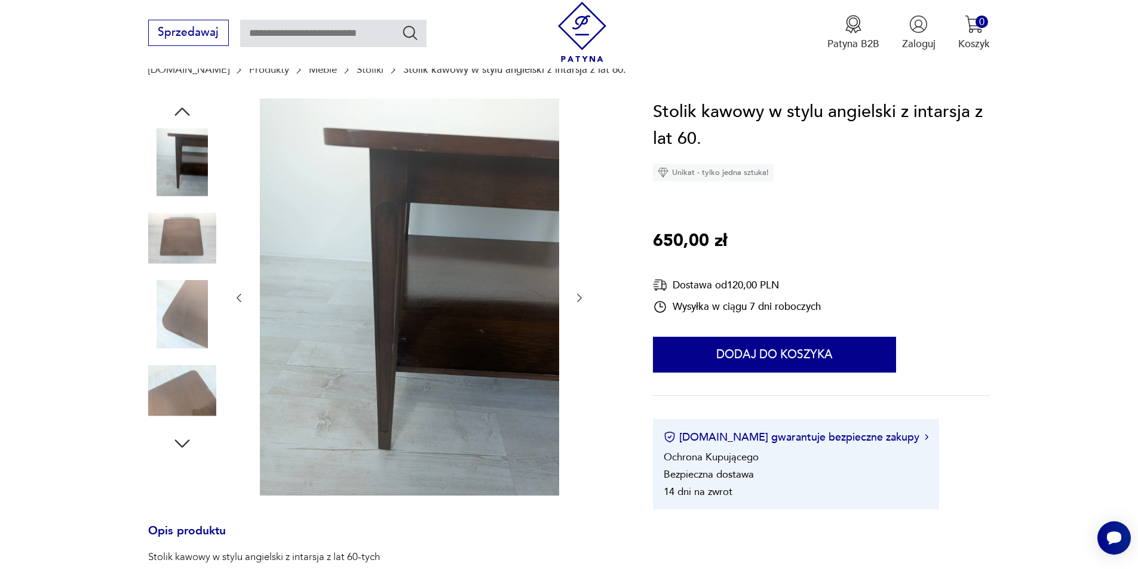
click at [188, 318] on img at bounding box center [182, 315] width 68 height 68
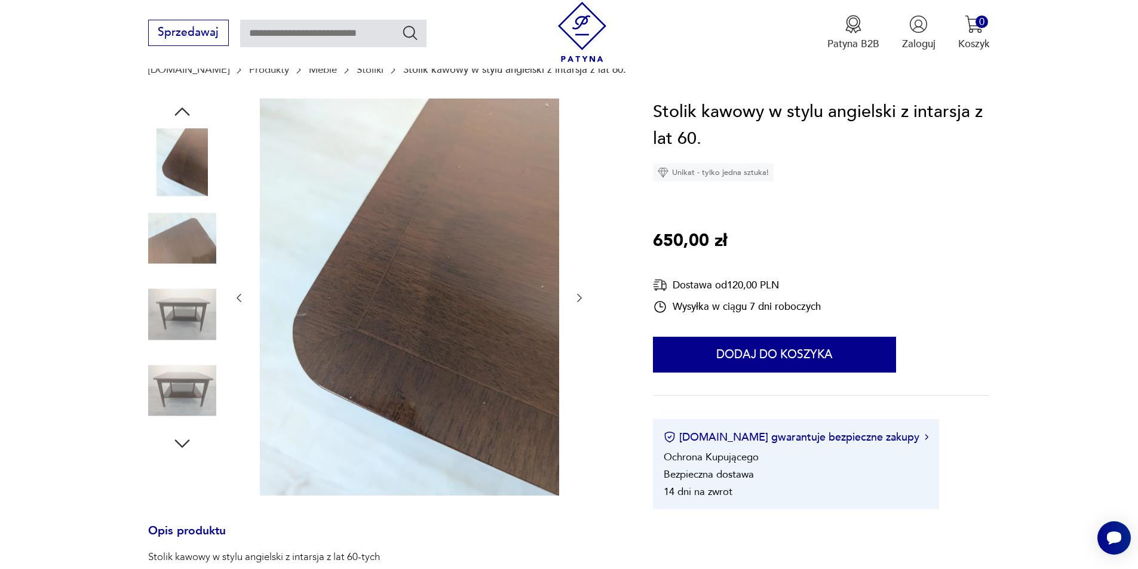
click at [192, 384] on img at bounding box center [182, 391] width 68 height 68
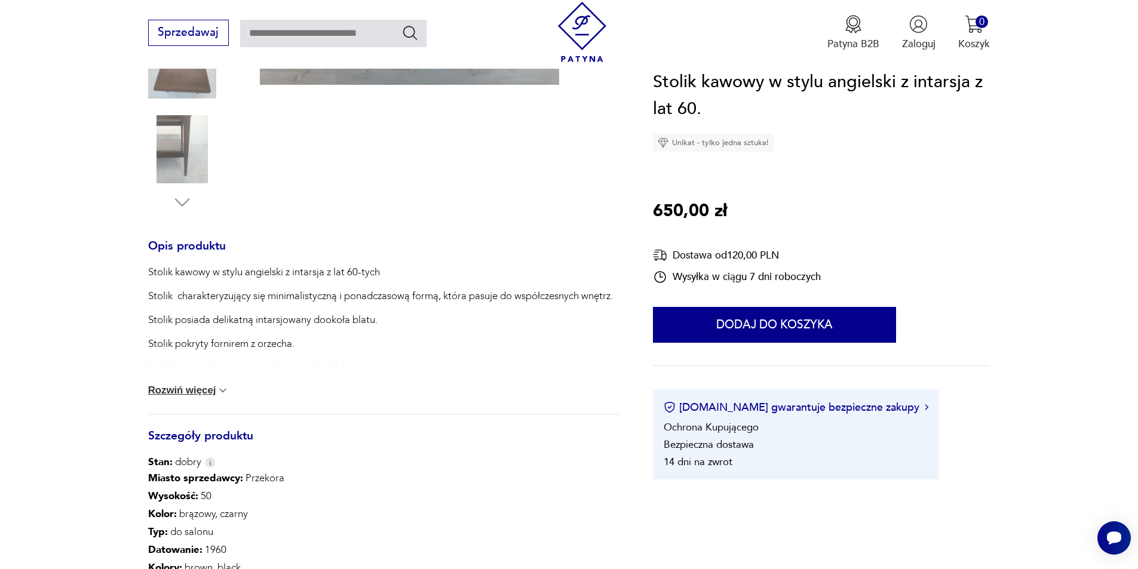
scroll to position [418, 0]
